Goal: Task Accomplishment & Management: Use online tool/utility

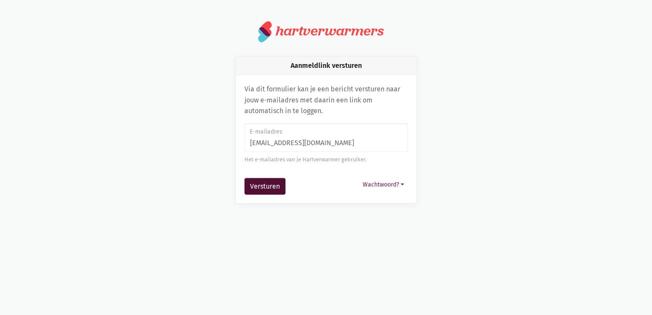
type input "[EMAIL_ADDRESS][DOMAIN_NAME]"
click at [283, 182] on button "Versturen" at bounding box center [264, 186] width 41 height 17
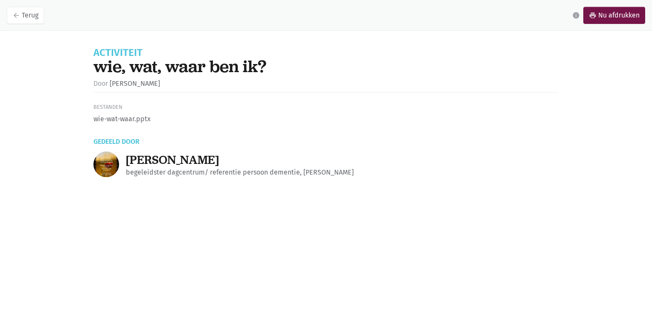
click at [117, 120] on li "wie-wat-waar.pptx" at bounding box center [325, 118] width 465 height 11
